Goal: Task Accomplishment & Management: Use online tool/utility

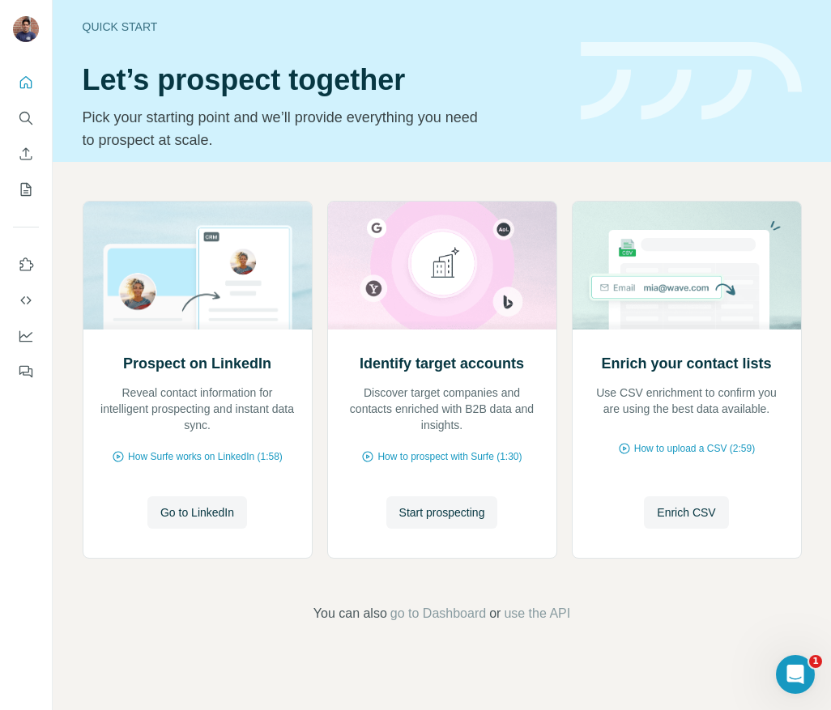
click at [70, 200] on div "Prospect on LinkedIn Reveal contact information for intelligent prospecting and…" at bounding box center [442, 412] width 778 height 500
click at [687, 502] on button "Enrich CSV" at bounding box center [686, 512] width 84 height 32
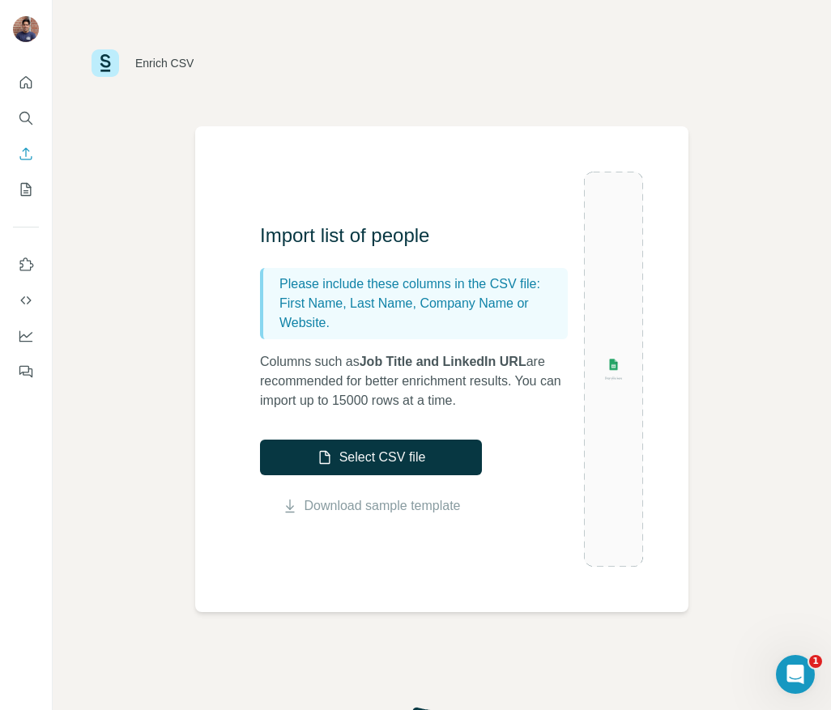
click at [149, 440] on div "Enrich CSV Import list of people Please include these columns in the CSV file: …" at bounding box center [442, 355] width 778 height 710
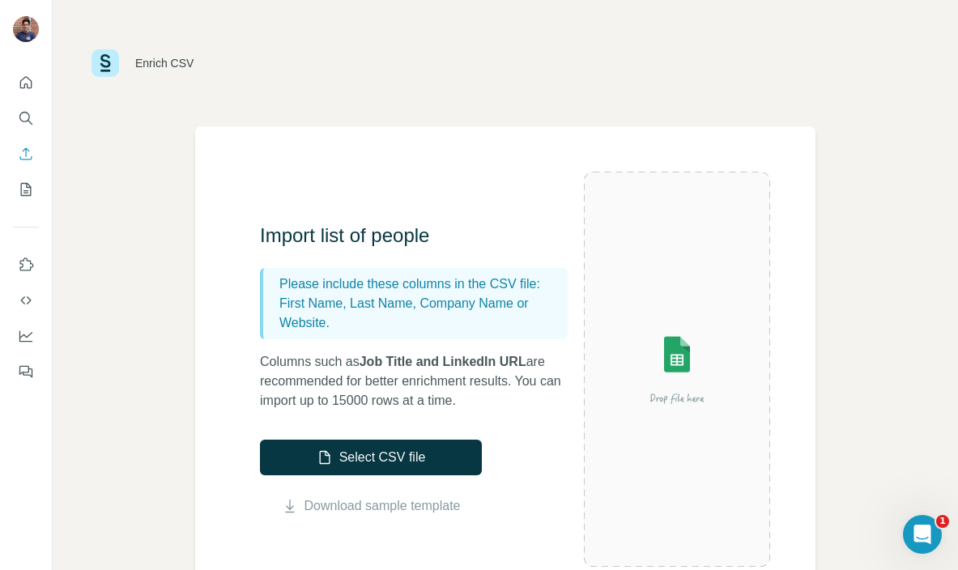
click at [830, 534] on icon "Open Intercom Messenger" at bounding box center [922, 534] width 27 height 27
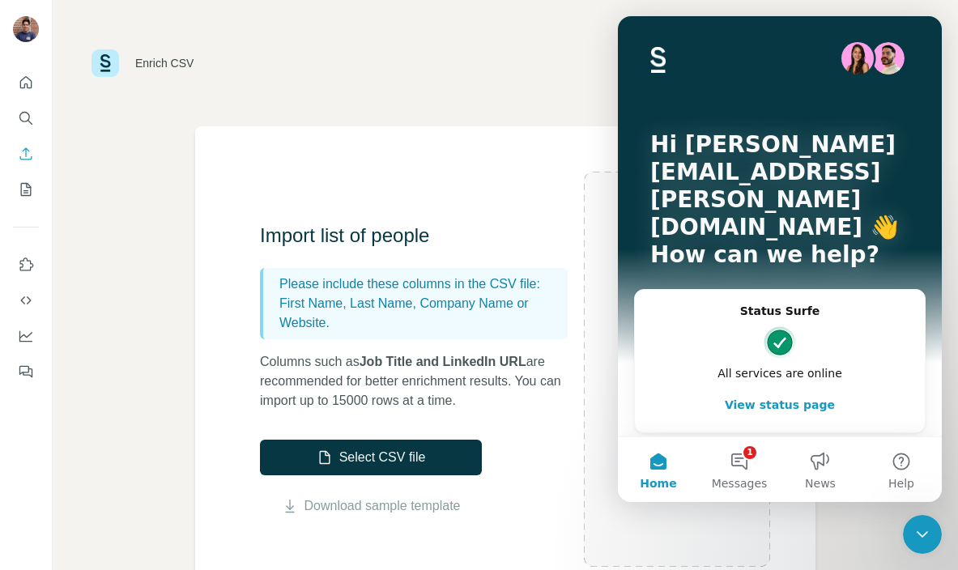
click at [354, 36] on div "Enrich CSV" at bounding box center [505, 63] width 905 height 126
click at [830, 534] on icon "Close Intercom Messenger" at bounding box center [921, 534] width 19 height 19
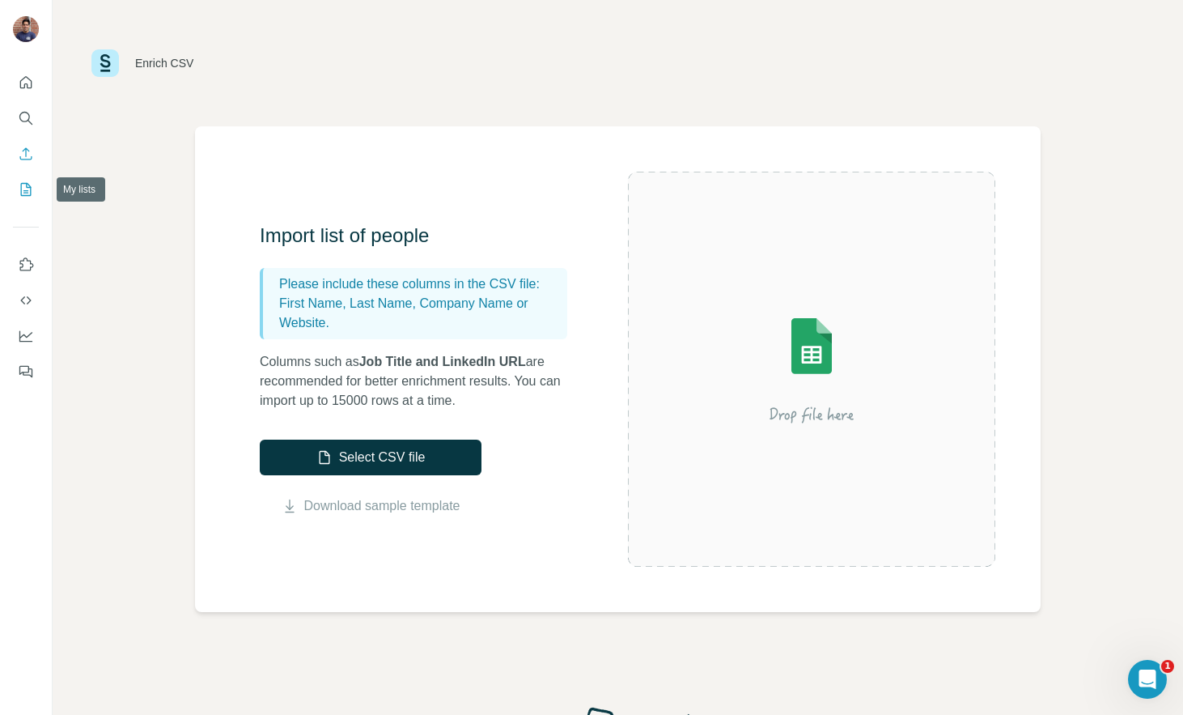
click at [29, 184] on icon "My lists" at bounding box center [26, 189] width 16 height 16
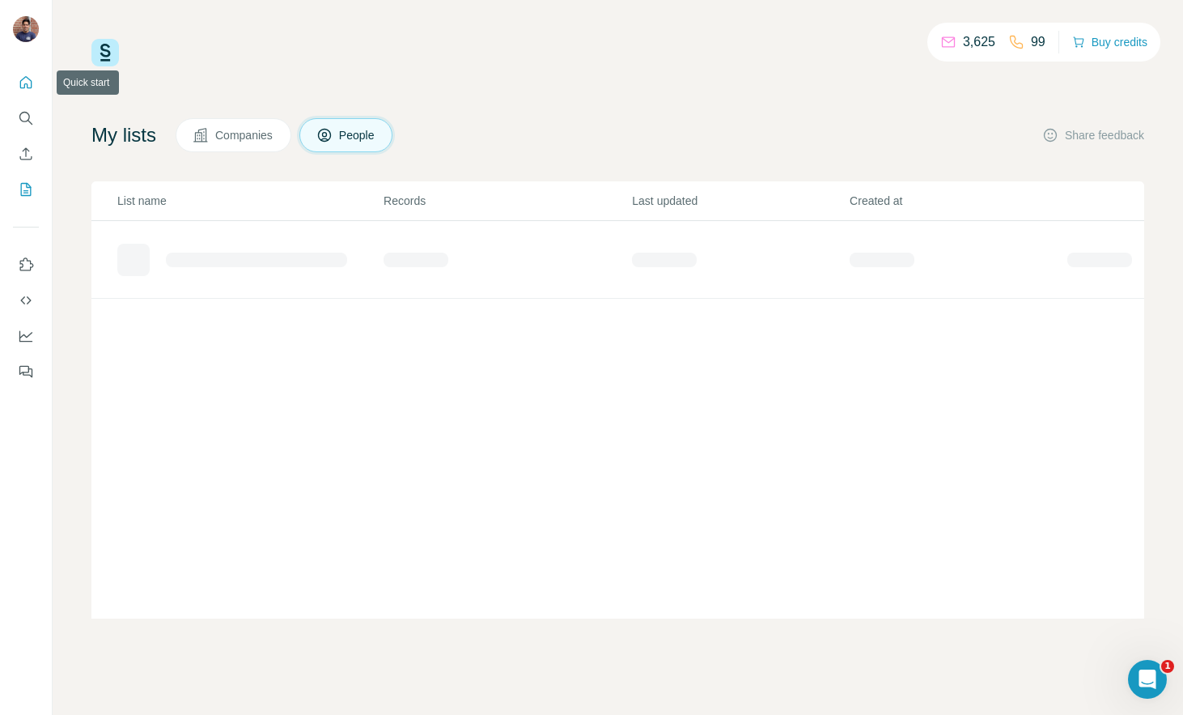
click at [27, 87] on icon "Quick start" at bounding box center [26, 82] width 12 height 12
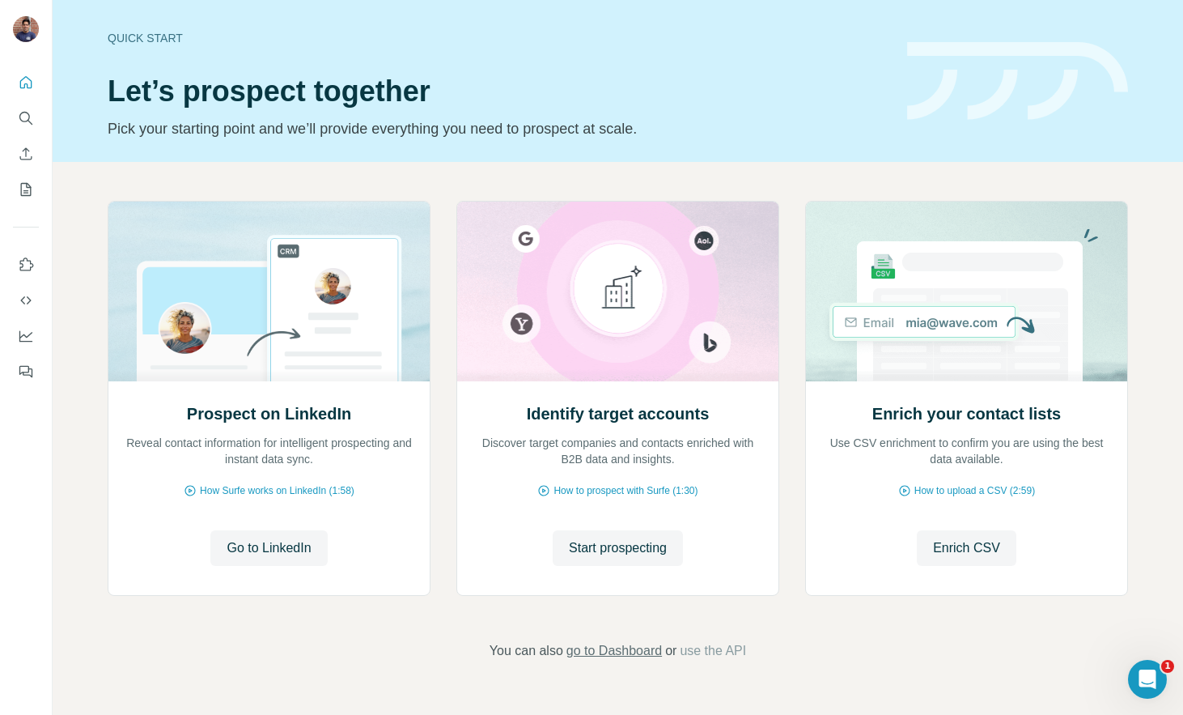
click at [620, 652] on span "go to Dashboard" at bounding box center [615, 650] width 96 height 19
click at [30, 187] on icon "My lists" at bounding box center [27, 188] width 8 height 11
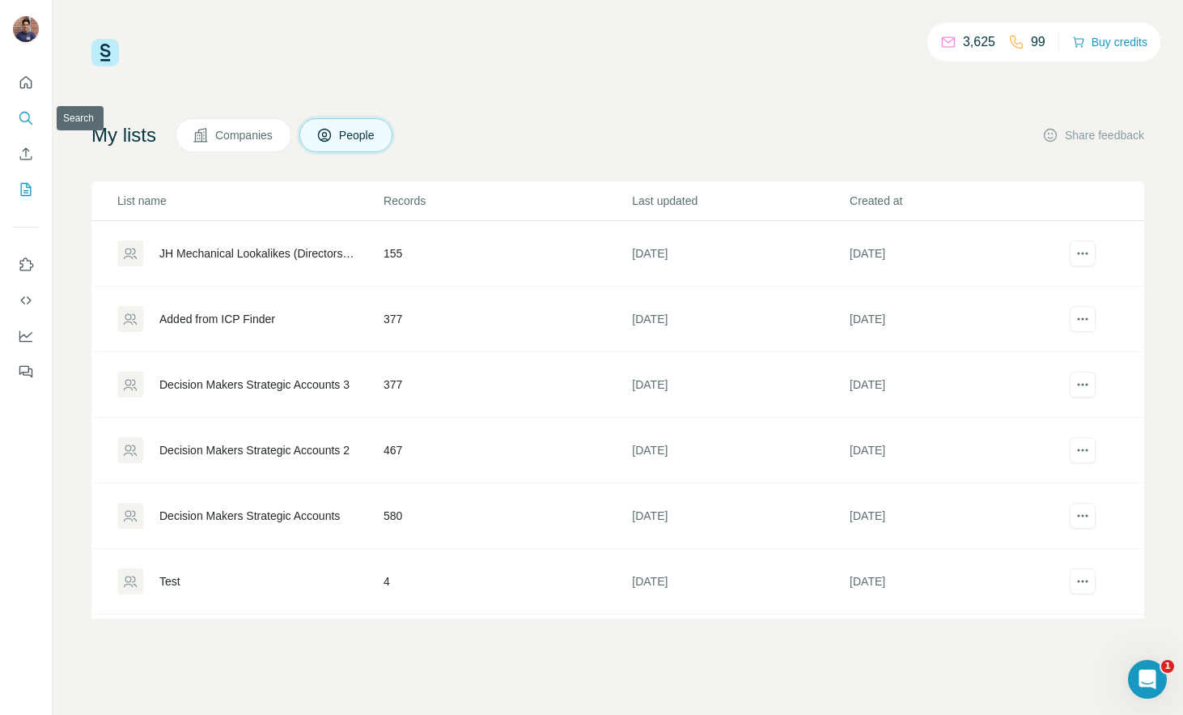
click at [26, 115] on icon "Search" at bounding box center [26, 118] width 16 height 16
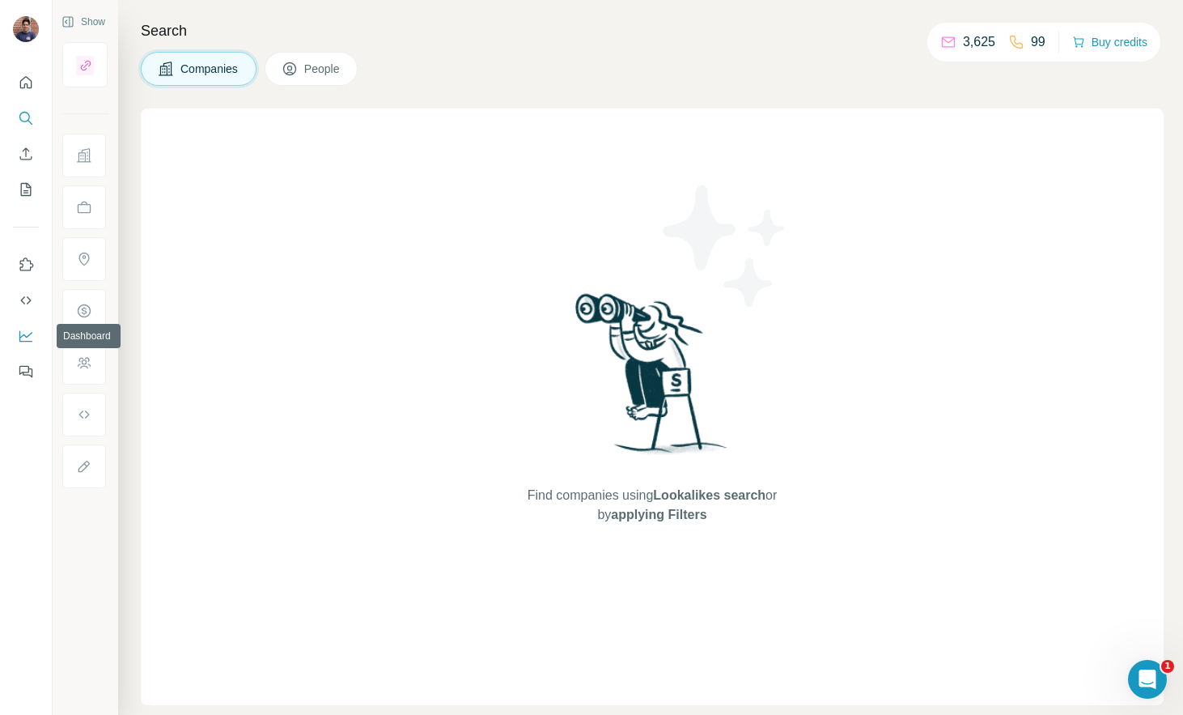
click at [23, 329] on icon "Dashboard" at bounding box center [26, 336] width 16 height 16
click at [28, 368] on icon "Feedback" at bounding box center [24, 370] width 10 height 9
click at [728, 19] on h4 "Search" at bounding box center [652, 30] width 1023 height 23
click at [22, 261] on icon "Use Surfe on LinkedIn" at bounding box center [26, 265] width 16 height 16
